Goal: Task Accomplishment & Management: Manage account settings

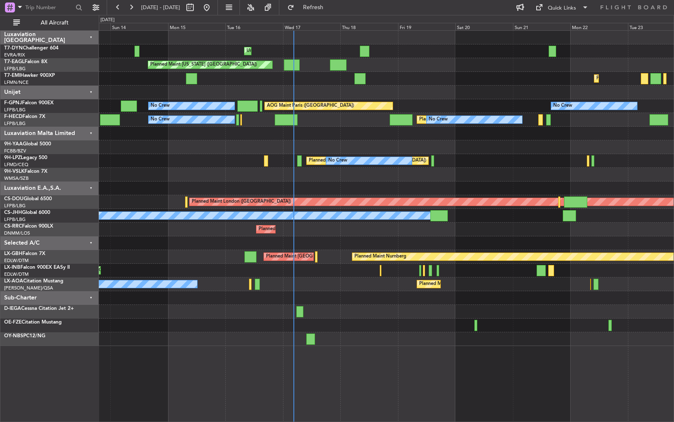
click at [392, 94] on div "Unplanned Maint [GEOGRAPHIC_DATA] (Riga Intl) Planned Maint [US_STATE] ([GEOGRA…" at bounding box center [386, 188] width 575 height 315
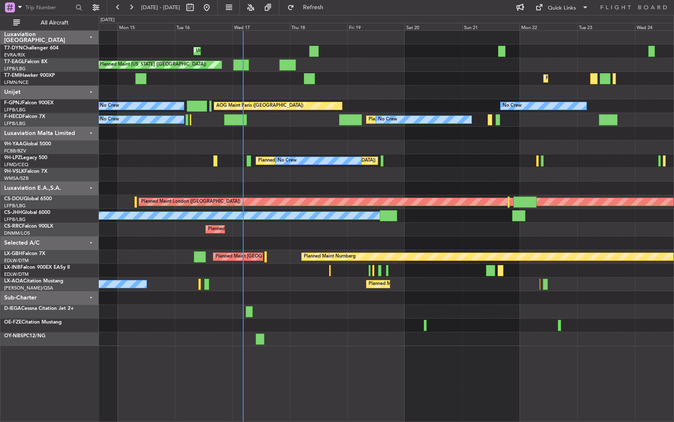
click at [356, 98] on div at bounding box center [386, 93] width 575 height 14
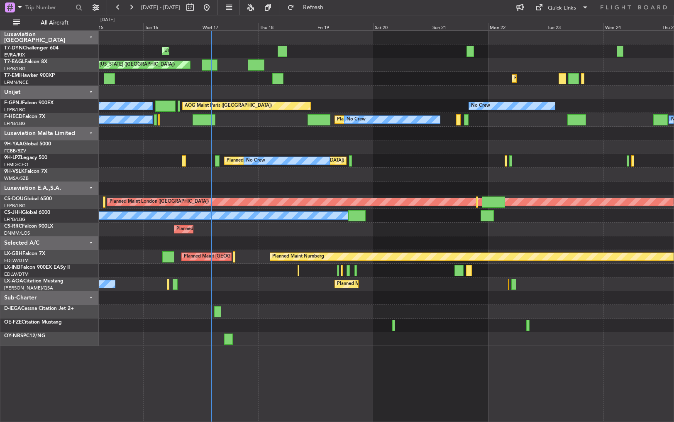
click at [340, 99] on div "No Crew No Crew AOG Maint [GEOGRAPHIC_DATA] ([GEOGRAPHIC_DATA]) AOG Maint [GEOG…" at bounding box center [386, 106] width 575 height 14
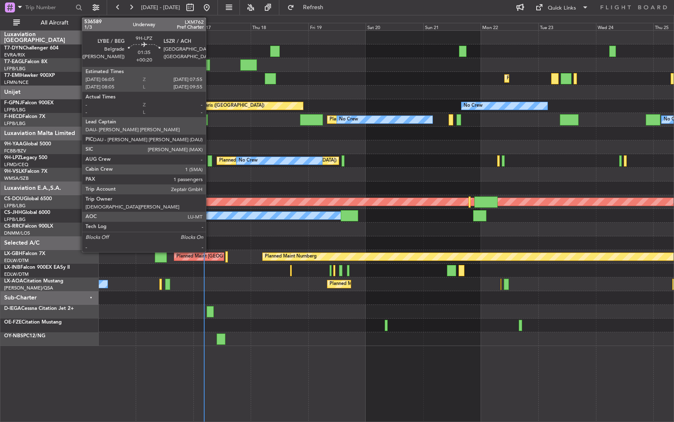
click at [210, 159] on div at bounding box center [210, 160] width 5 height 11
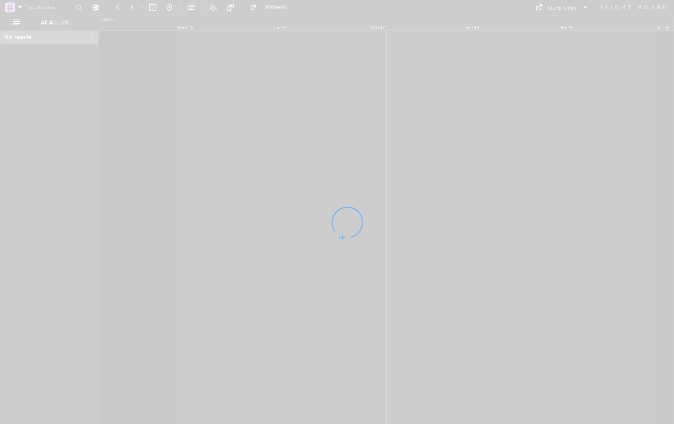
drag, startPoint x: 486, startPoint y: 98, endPoint x: 311, endPoint y: 91, distance: 174.9
click at [314, 90] on div at bounding box center [337, 212] width 674 height 424
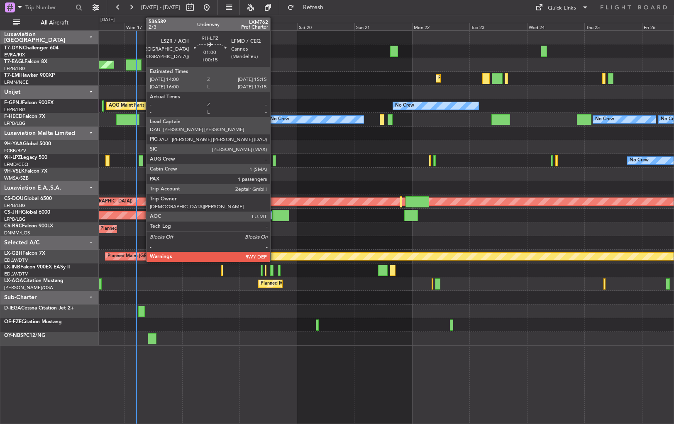
click at [274, 160] on div at bounding box center [274, 160] width 3 height 11
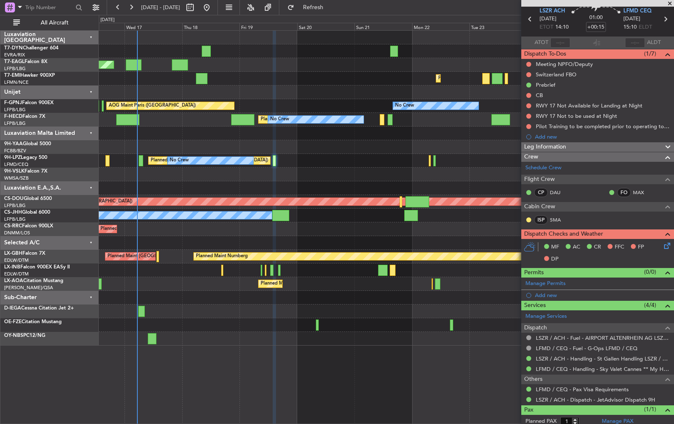
scroll to position [54, 0]
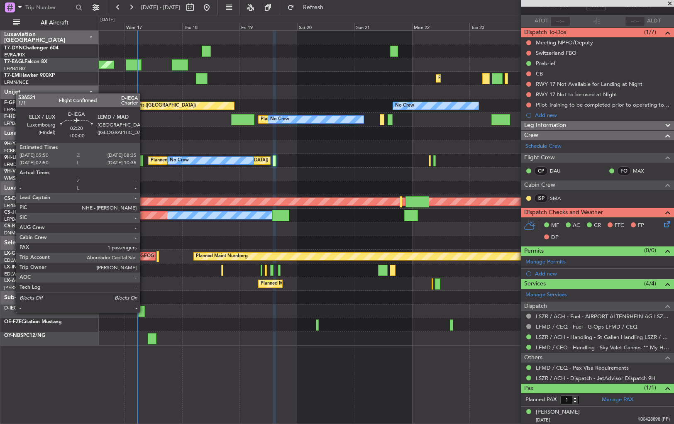
click at [143, 312] on div at bounding box center [141, 311] width 7 height 11
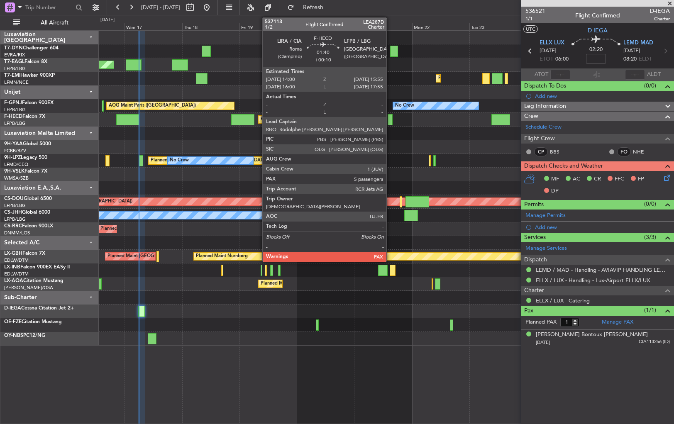
click at [390, 120] on div at bounding box center [390, 119] width 5 height 11
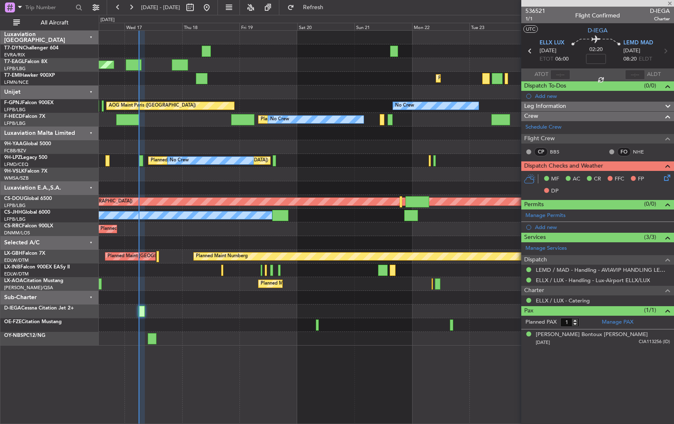
type input "+00:10"
type input "7"
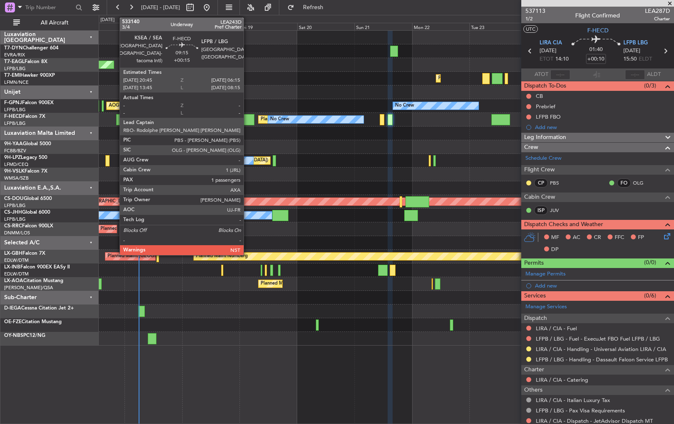
click at [247, 115] on div at bounding box center [242, 119] width 23 height 11
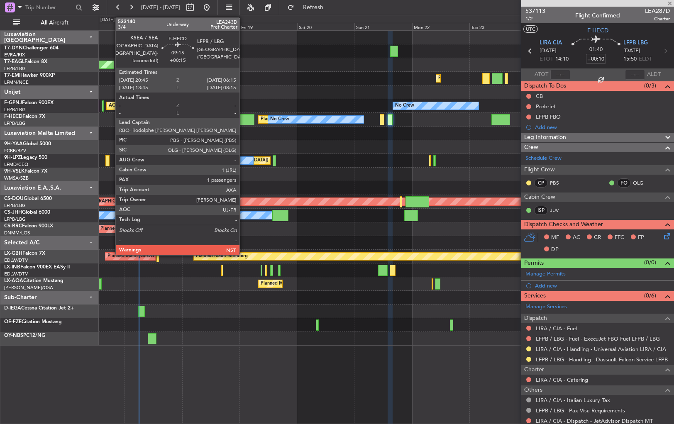
type input "+00:15"
type input "1"
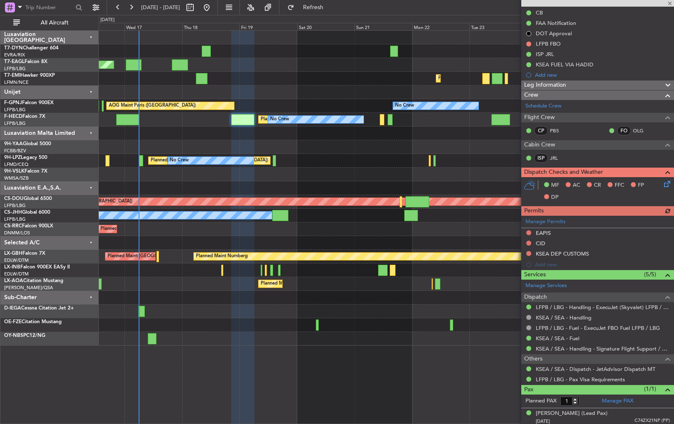
scroll to position [116, 0]
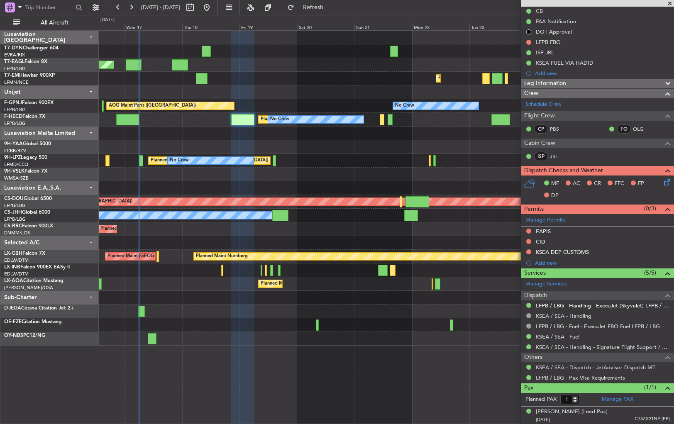
click at [565, 304] on link "LFPB / LBG - Handling - ExecuJet (Skyvalet) LFPB / LBG" at bounding box center [603, 305] width 134 height 7
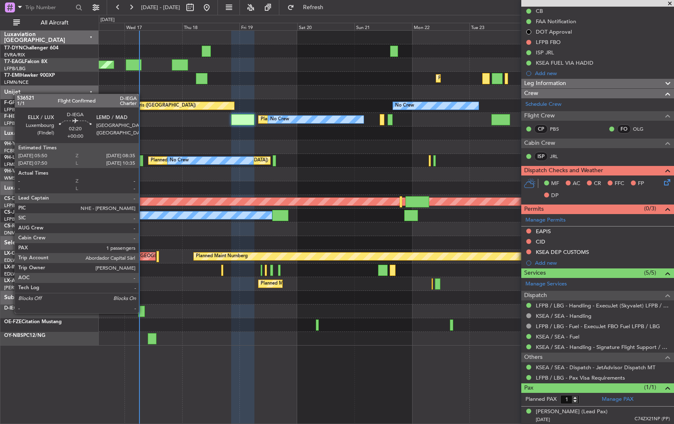
click at [142, 313] on div at bounding box center [141, 311] width 7 height 11
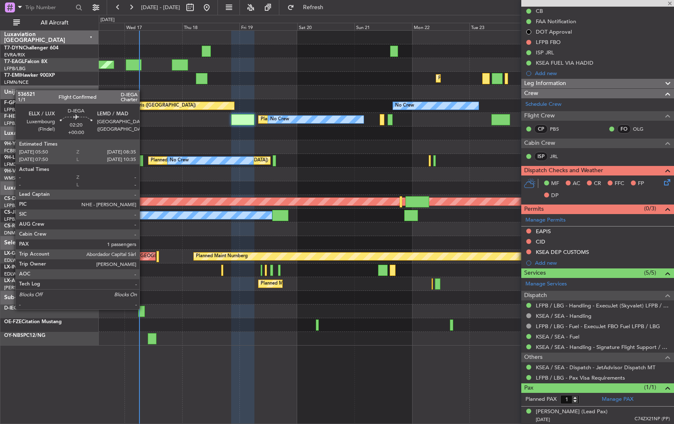
scroll to position [0, 0]
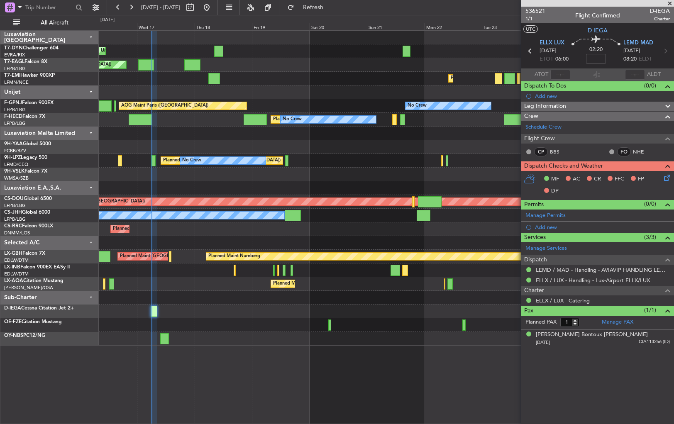
click at [190, 310] on div at bounding box center [386, 312] width 575 height 14
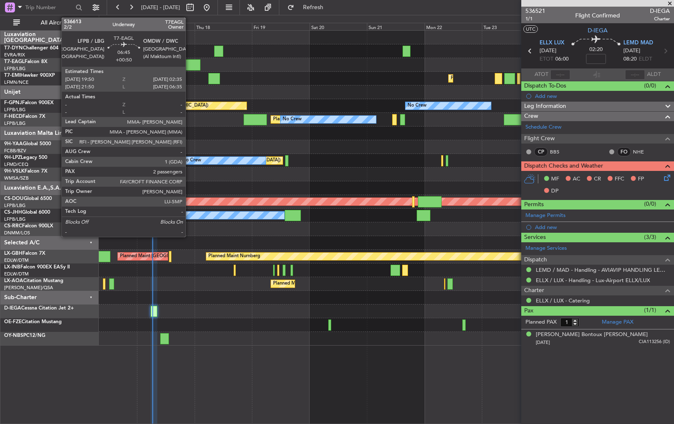
click at [189, 60] on div at bounding box center [192, 64] width 16 height 11
type input "+00:50"
type input "2"
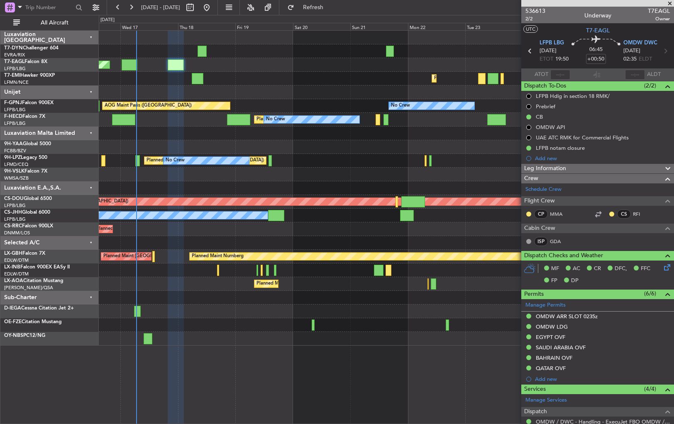
click at [252, 240] on div at bounding box center [386, 243] width 575 height 14
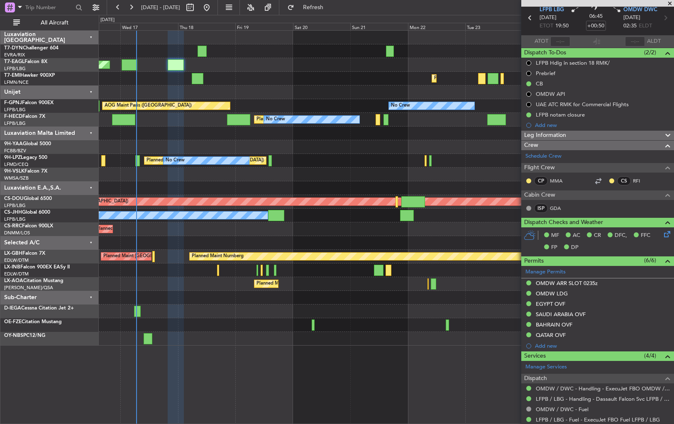
scroll to position [134, 0]
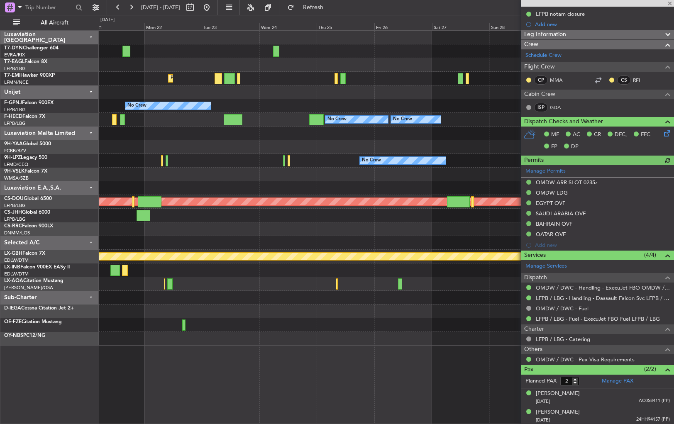
click at [137, 347] on div "Planned Maint Zurich No Crew AOG Maint Paris (Le Bourget) No Crew No Crew Plann…" at bounding box center [386, 227] width 575 height 394
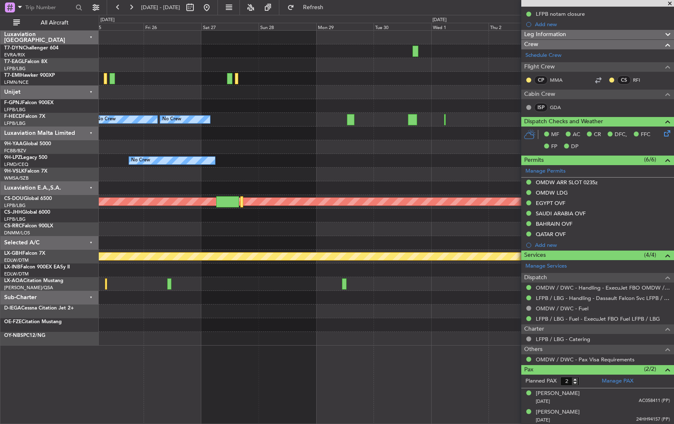
click at [136, 343] on div at bounding box center [386, 339] width 575 height 14
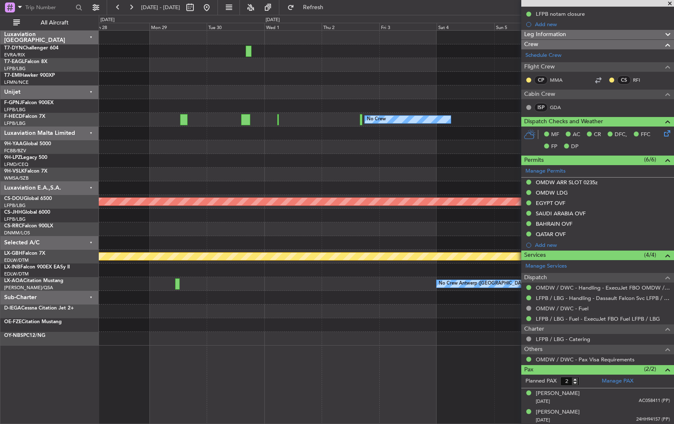
click at [125, 321] on div at bounding box center [386, 325] width 575 height 14
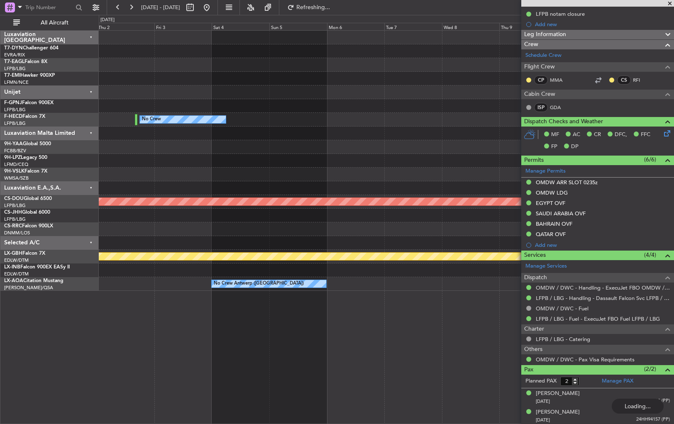
click at [142, 303] on div "No Crew Planned Maint London (Biggin Hill) Planned Maint Nurnberg No Crew Antwe…" at bounding box center [386, 227] width 575 height 394
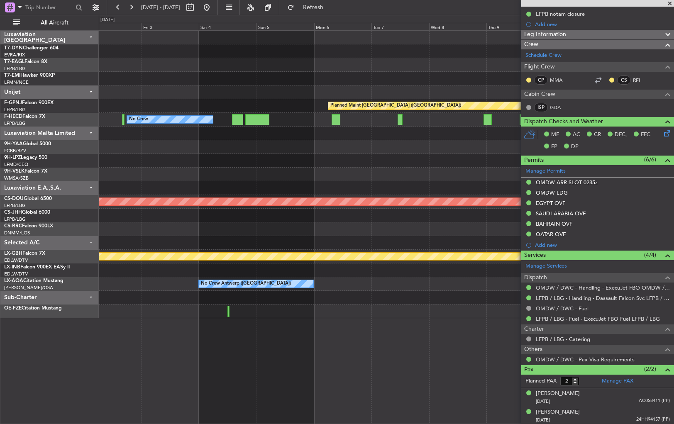
click at [515, 232] on div "Planned Maint Paris (Le Bourget) No Crew No Crew Planned Maint Paris (Le Bourge…" at bounding box center [386, 175] width 575 height 288
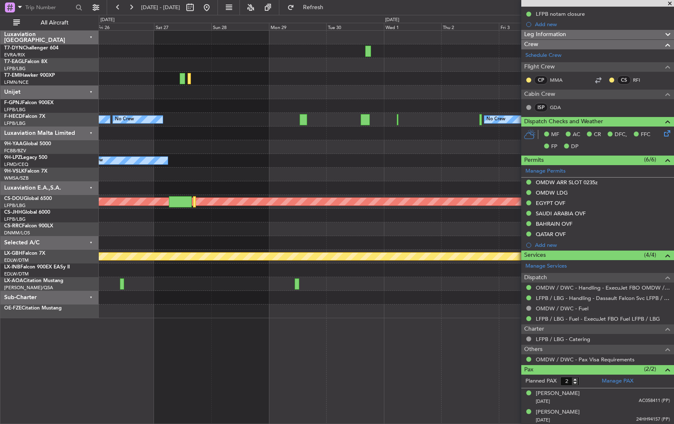
click at [546, 227] on fb-app "02 Oct 2025 - 12 Oct 2025 Refresh Quick Links All Aircraft Planned Maint Paris …" at bounding box center [337, 215] width 674 height 418
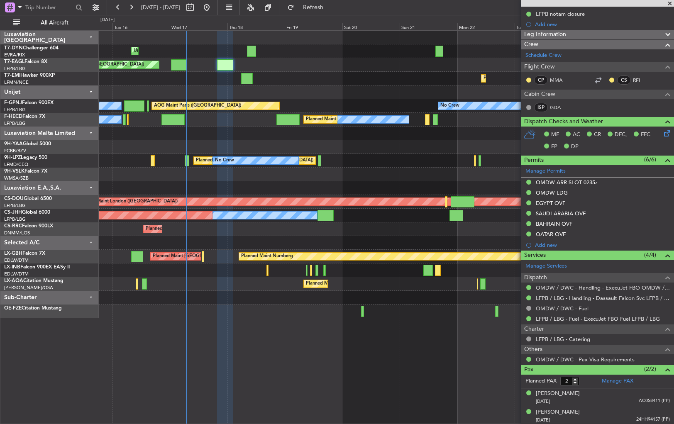
click at [494, 225] on div "Unplanned Maint Riga (Riga Intl) Planned Maint New York (Teterboro) Planned Mai…" at bounding box center [386, 175] width 575 height 288
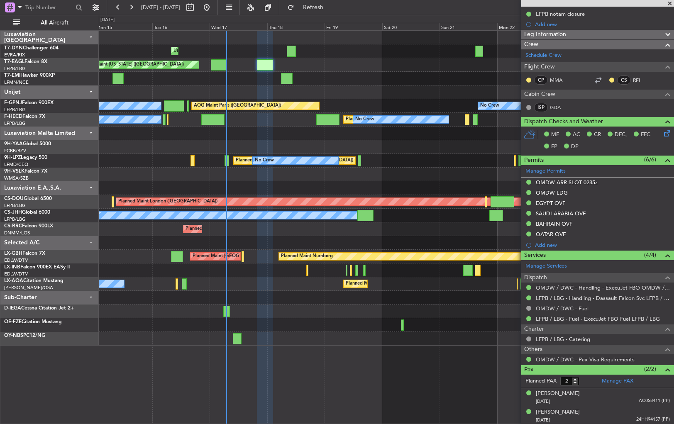
click at [254, 308] on div at bounding box center [386, 312] width 575 height 14
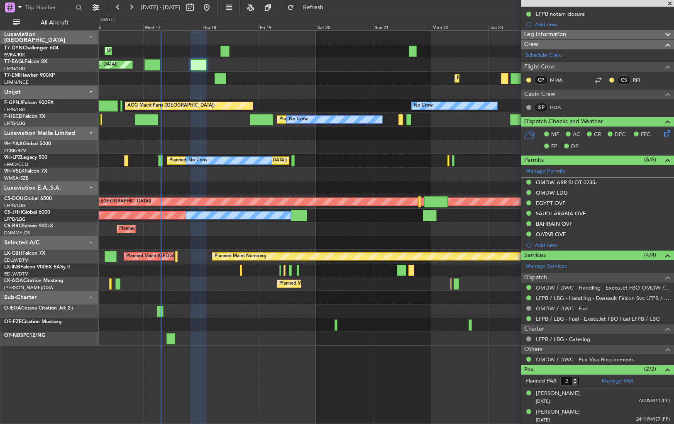
click at [177, 308] on div at bounding box center [386, 312] width 575 height 14
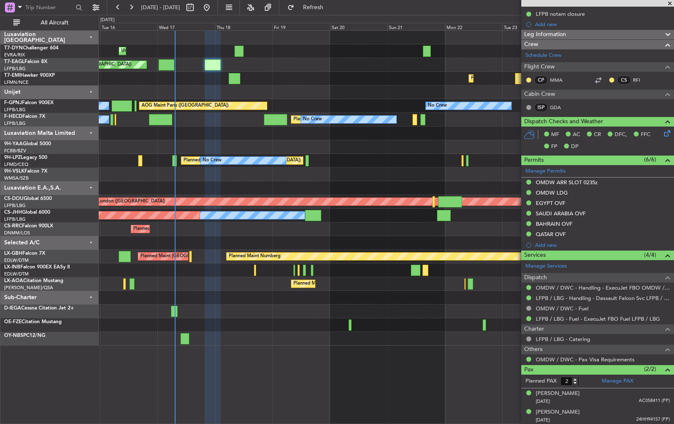
click at [203, 314] on div at bounding box center [386, 312] width 575 height 14
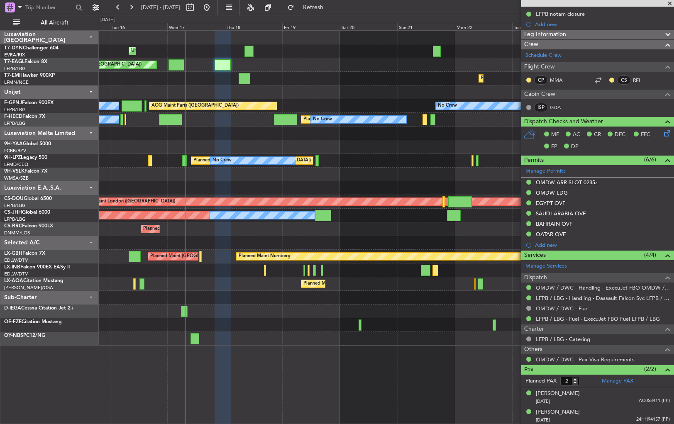
click at [176, 315] on div at bounding box center [386, 312] width 575 height 14
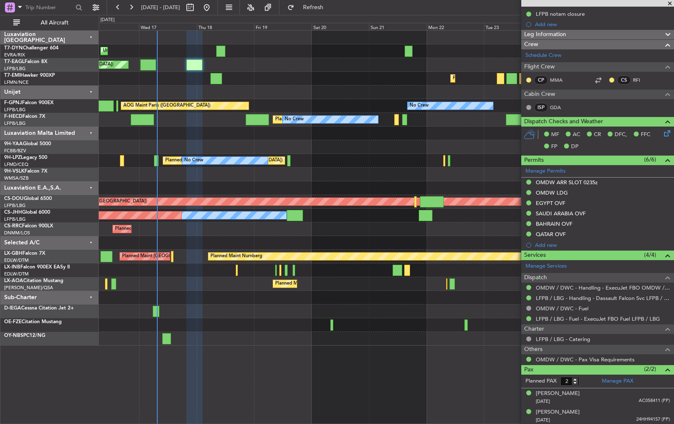
click at [237, 139] on div "Unplanned Maint Riga (Riga Intl) Planned Maint New York (Teterboro) Planned Mai…" at bounding box center [386, 188] width 575 height 315
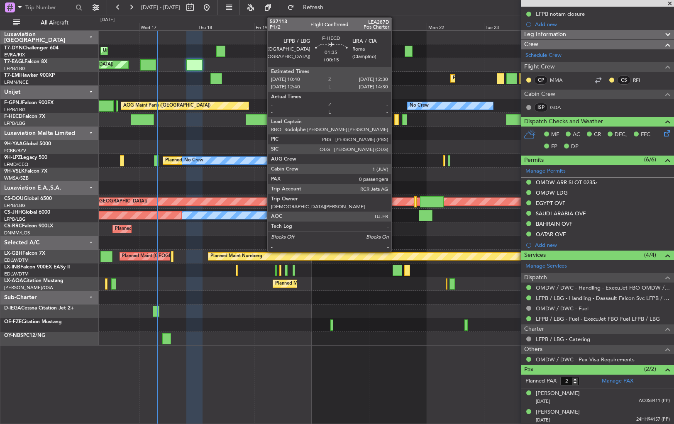
click at [395, 120] on div at bounding box center [396, 119] width 5 height 11
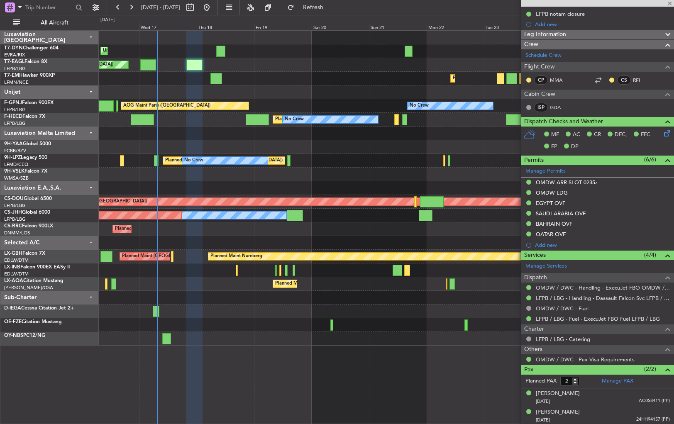
type input "+00:15"
type input "0"
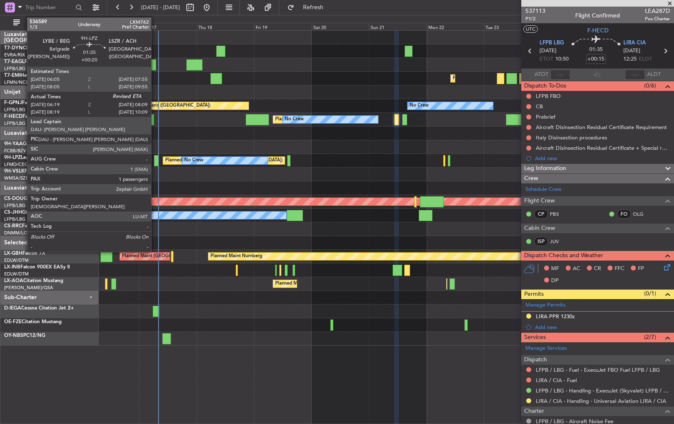
click at [155, 162] on div at bounding box center [156, 160] width 5 height 11
type input "+00:20"
type input "06:29"
type input "1"
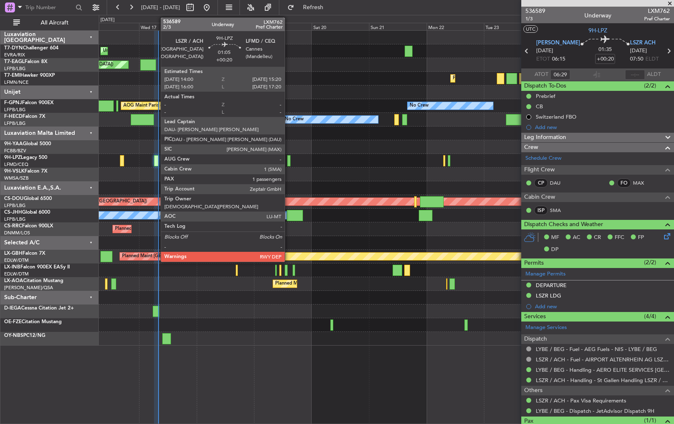
click at [289, 161] on div at bounding box center [288, 160] width 3 height 11
